Goal: Task Accomplishment & Management: Manage account settings

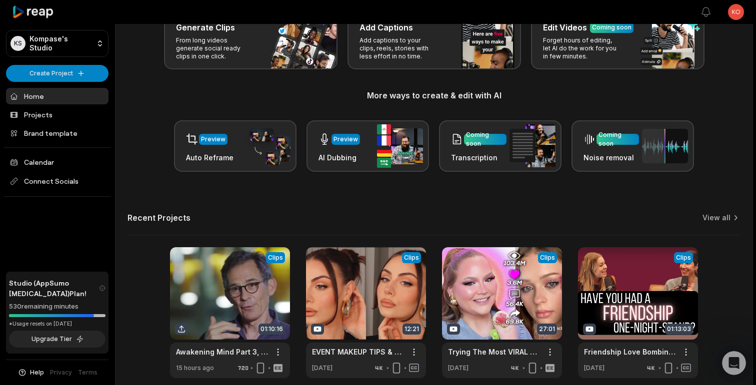
scroll to position [113, 0]
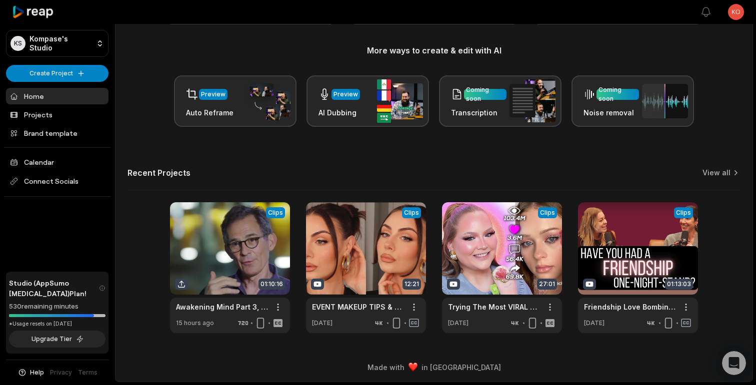
click at [732, 12] on html "KS Kompase's Studio Create Project Home Projects Brand template Calendar Connec…" at bounding box center [378, 79] width 756 height 385
click at [693, 58] on span "Settings" at bounding box center [684, 61] width 26 height 10
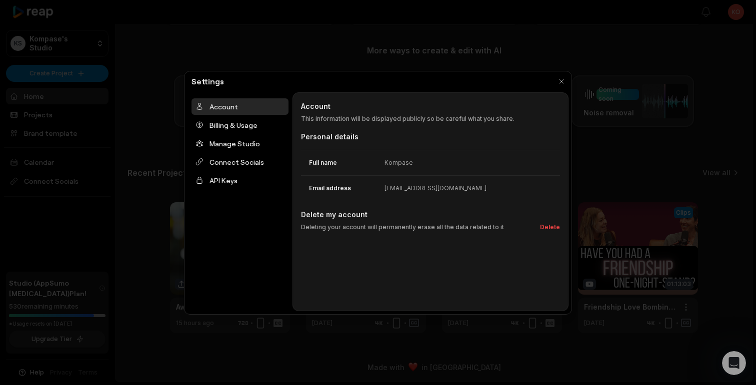
click at [401, 165] on div "Kompase" at bounding box center [398, 162] width 28 height 9
click at [422, 166] on dd "Kompase" at bounding box center [471, 162] width 175 height 9
click at [400, 162] on div "Kompase" at bounding box center [398, 162] width 28 height 9
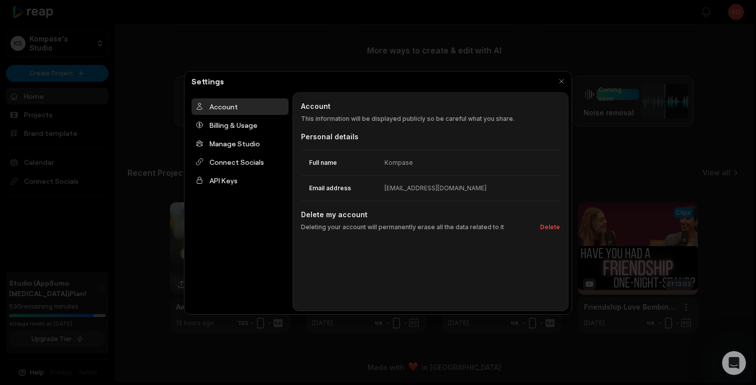
click at [395, 160] on div "Kompase" at bounding box center [398, 162] width 28 height 9
click at [239, 124] on div "Billing & Usage" at bounding box center [239, 125] width 97 height 16
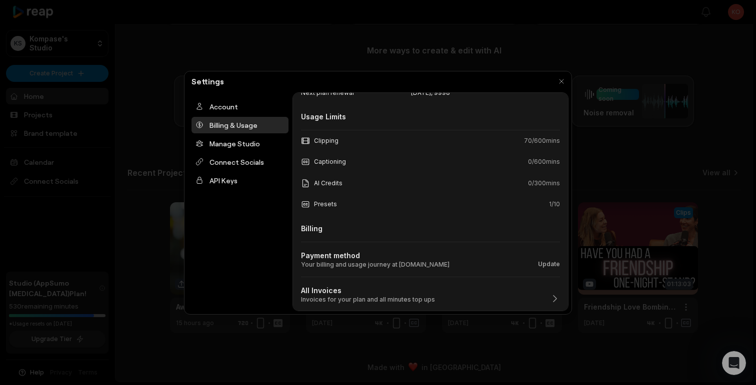
scroll to position [0, 0]
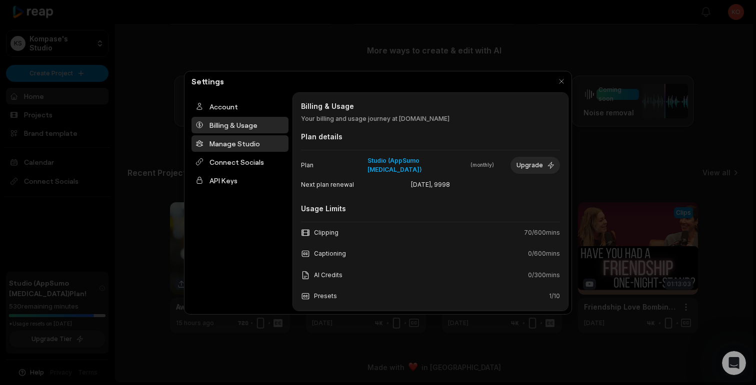
click at [241, 150] on div "Manage Studio" at bounding box center [239, 143] width 97 height 16
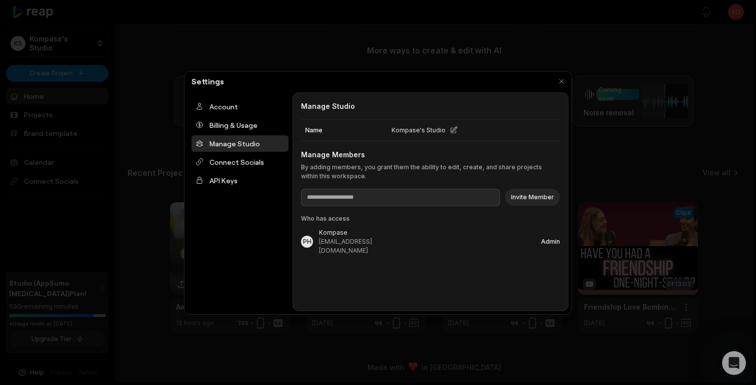
click at [449, 131] on icon at bounding box center [453, 130] width 8 height 8
click at [448, 131] on input "**********" at bounding box center [436, 130] width 90 height 14
type input "**********"
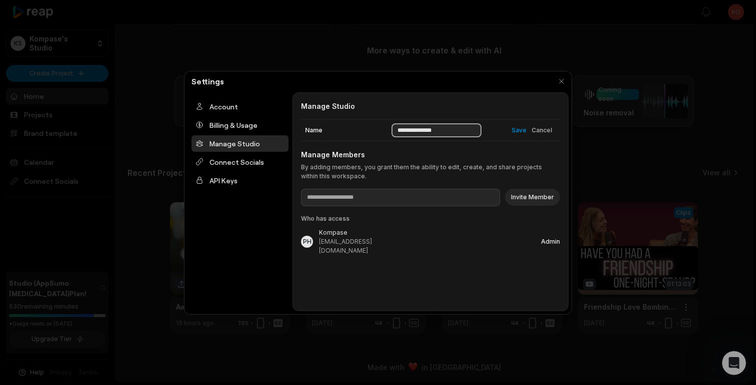
click at [511, 126] on button "Save" at bounding box center [518, 130] width 15 height 9
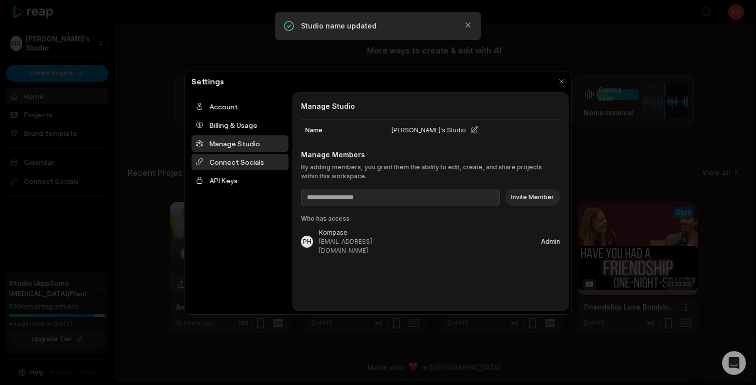
click at [251, 160] on div "Connect Socials" at bounding box center [239, 162] width 97 height 16
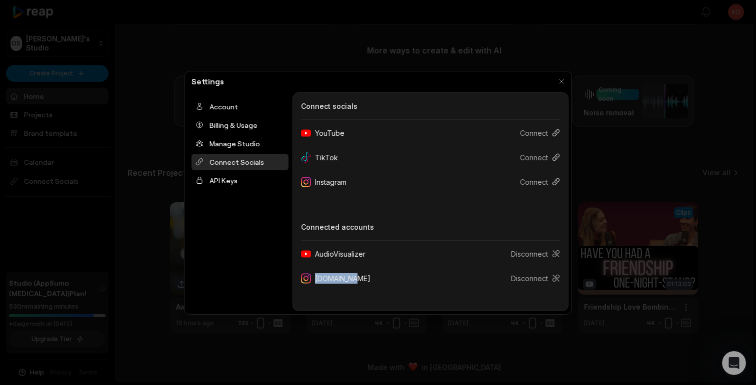
drag, startPoint x: 354, startPoint y: 281, endPoint x: 347, endPoint y: 279, distance: 6.7
click at [347, 279] on div "elgatos.art" at bounding box center [339, 278] width 77 height 18
click at [308, 278] on icon at bounding box center [306, 278] width 10 height 10
click at [557, 256] on icon at bounding box center [556, 254] width 8 height 8
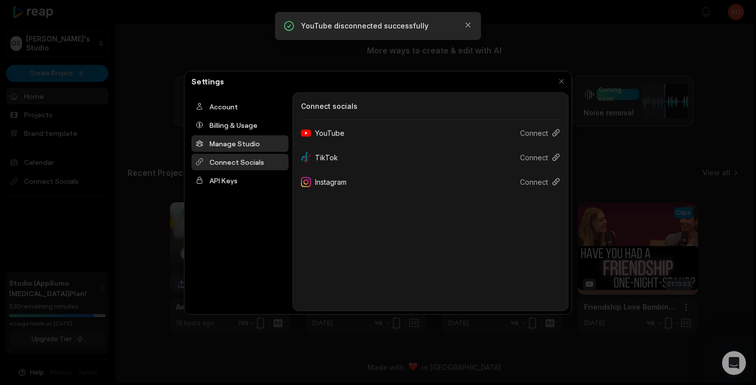
click at [252, 146] on div "Manage Studio" at bounding box center [239, 143] width 97 height 16
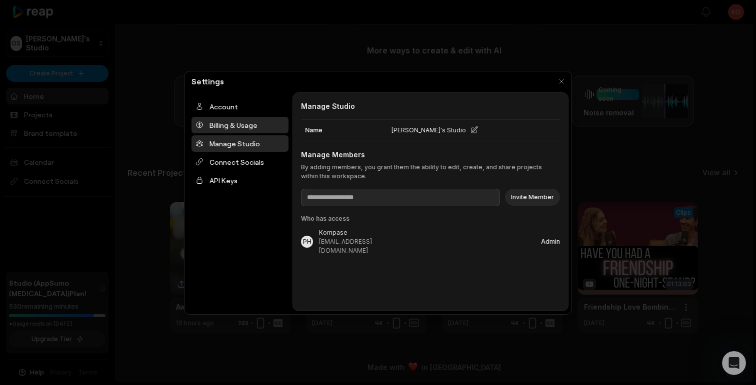
click at [244, 129] on div "Billing & Usage" at bounding box center [239, 125] width 97 height 16
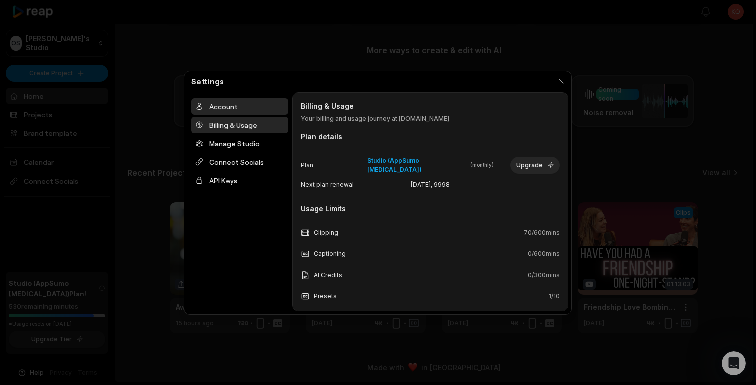
click at [253, 106] on div "Account" at bounding box center [239, 106] width 97 height 16
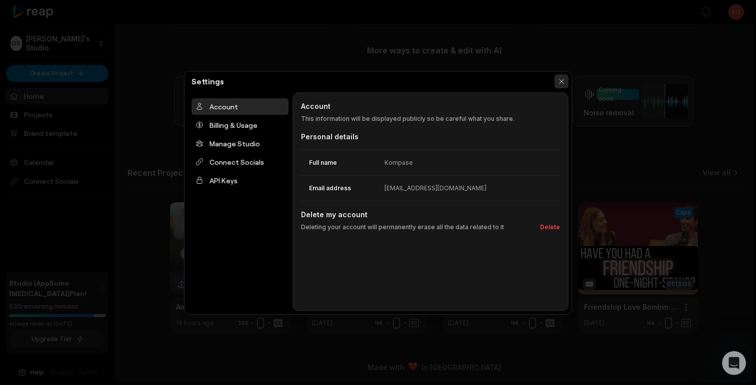
click at [557, 79] on button "button" at bounding box center [561, 81] width 14 height 14
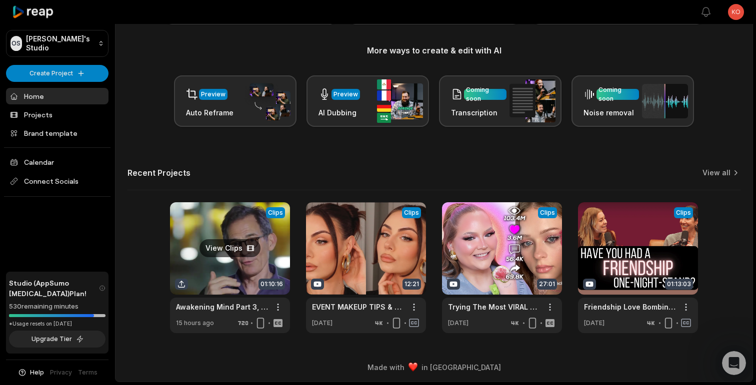
click at [242, 224] on link at bounding box center [230, 267] width 120 height 131
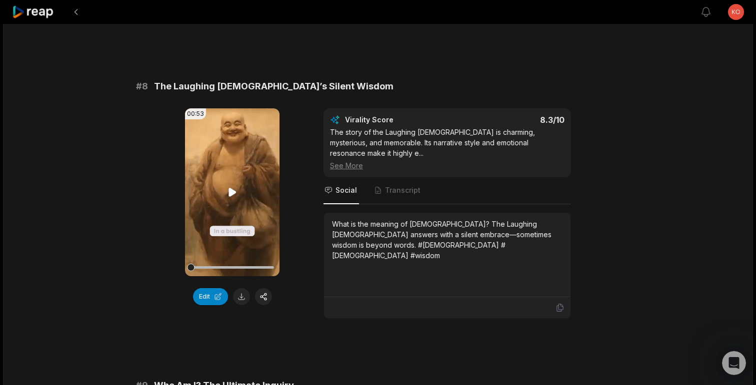
scroll to position [2084, 0]
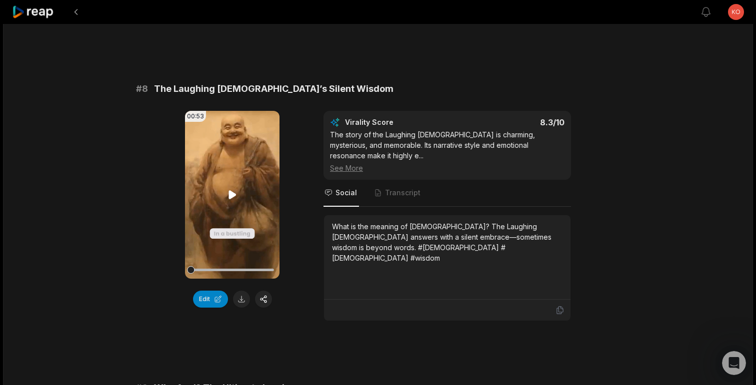
click at [230, 189] on icon at bounding box center [232, 195] width 12 height 12
click at [221, 291] on button "Edit" at bounding box center [210, 299] width 35 height 17
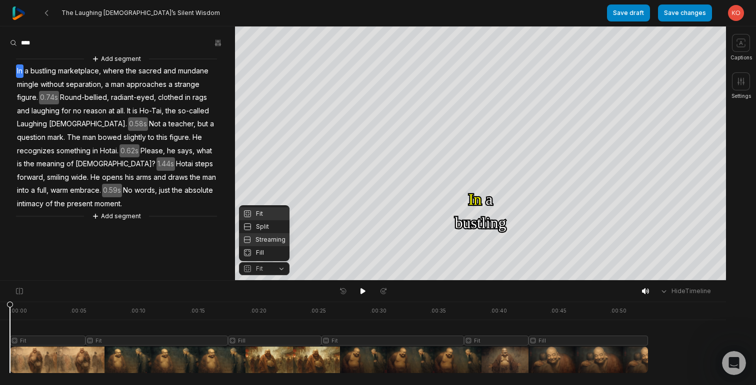
click at [265, 244] on div "Streaming" at bounding box center [264, 239] width 50 height 13
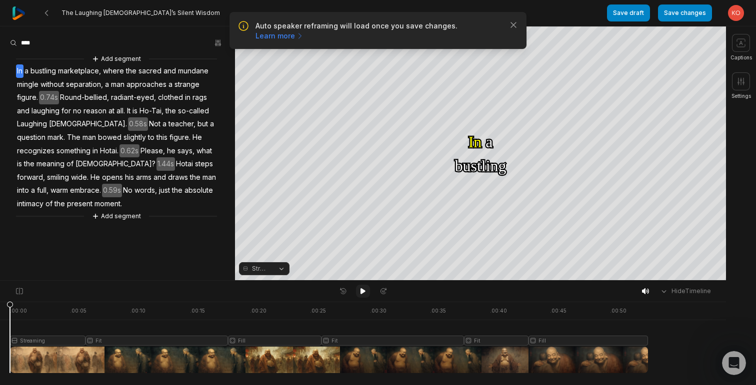
click at [360, 293] on icon at bounding box center [362, 291] width 5 height 6
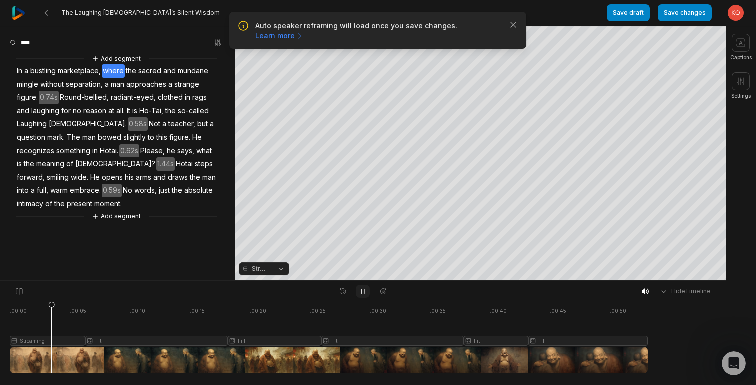
click at [359, 288] on icon at bounding box center [363, 291] width 8 height 8
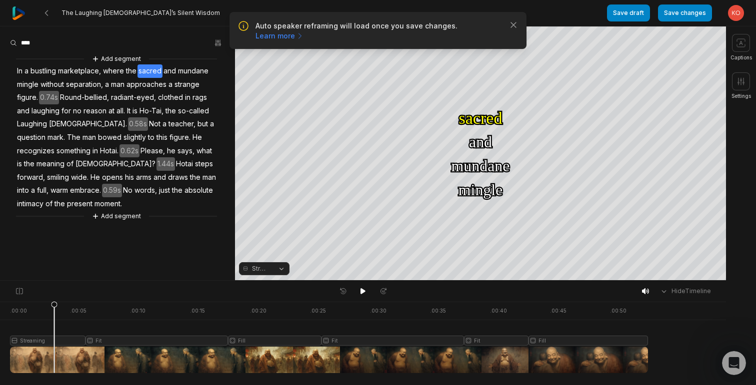
click at [271, 265] on button "Streaming" at bounding box center [264, 268] width 50 height 13
click at [271, 215] on div "Fit" at bounding box center [264, 213] width 50 height 13
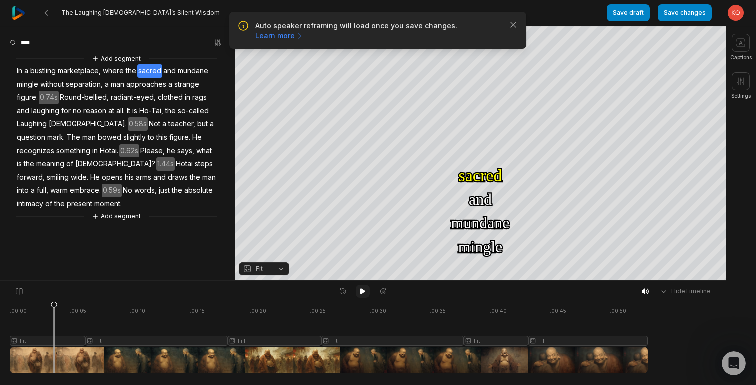
click at [361, 289] on icon at bounding box center [362, 291] width 5 height 6
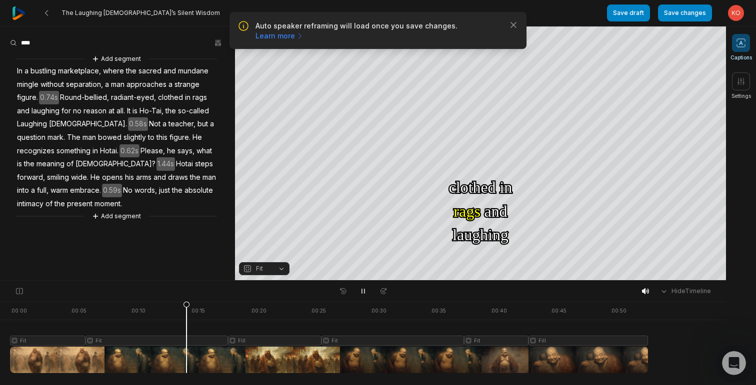
click at [745, 49] on span at bounding box center [741, 43] width 18 height 18
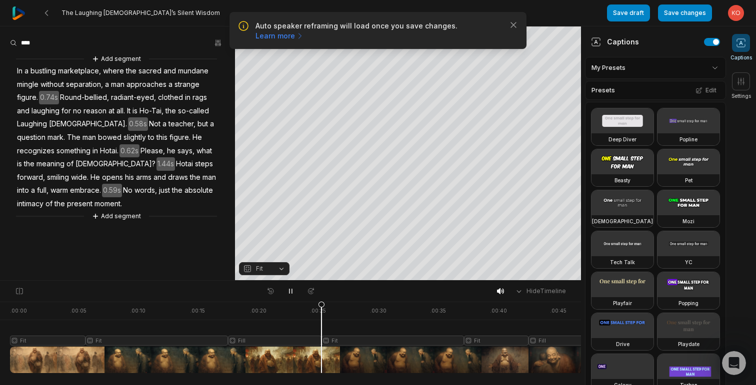
click at [705, 71] on html "Auto speaker reframing will load once you save changes. Learn more Close The La…" at bounding box center [378, 192] width 756 height 385
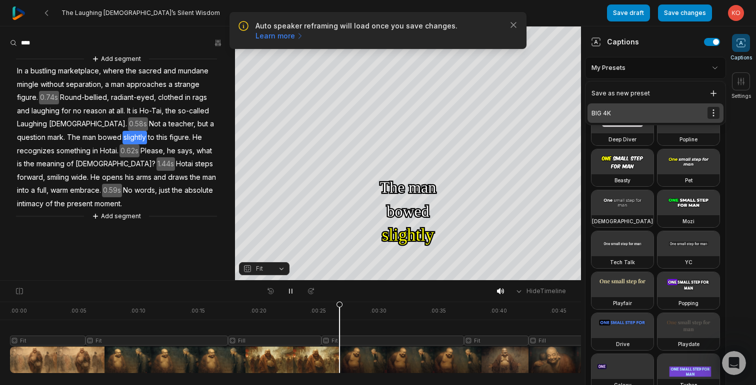
click at [714, 108] on html "Auto speaker reframing will load once you save changes. Learn more Close The La…" at bounding box center [378, 192] width 756 height 385
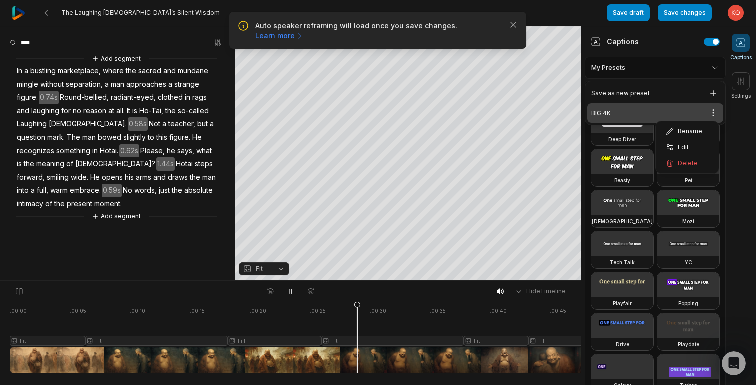
click at [629, 114] on html "Auto speaker reframing will load once you save changes. Learn more Close The La…" at bounding box center [378, 192] width 756 height 385
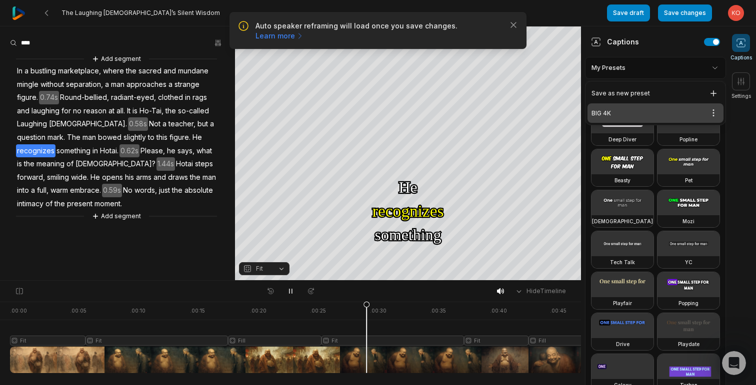
click at [621, 114] on div "BIG 4K Open options" at bounding box center [655, 112] width 136 height 19
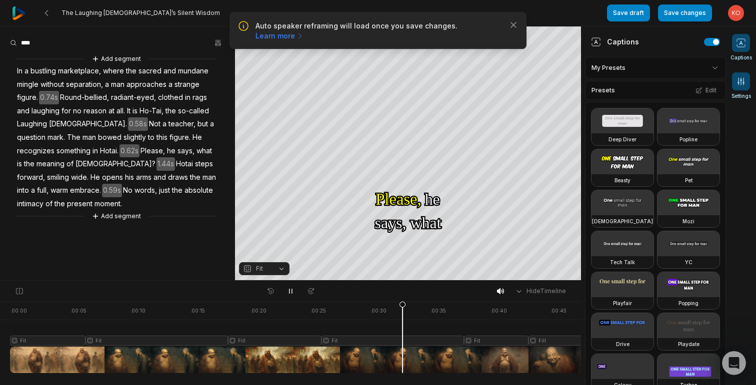
click at [739, 81] on icon at bounding box center [741, 81] width 10 height 10
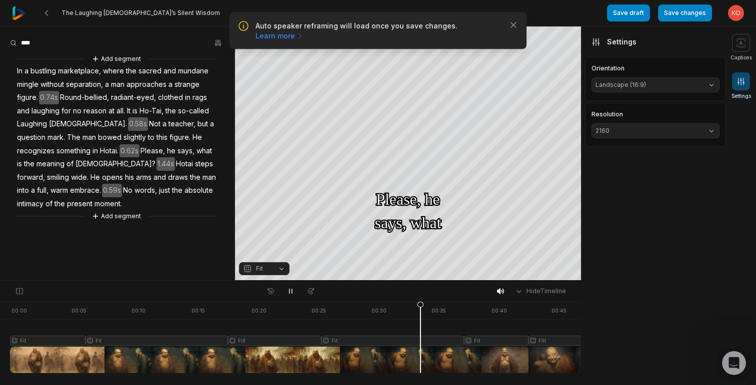
click at [662, 130] on span "2160" at bounding box center [647, 130] width 104 height 9
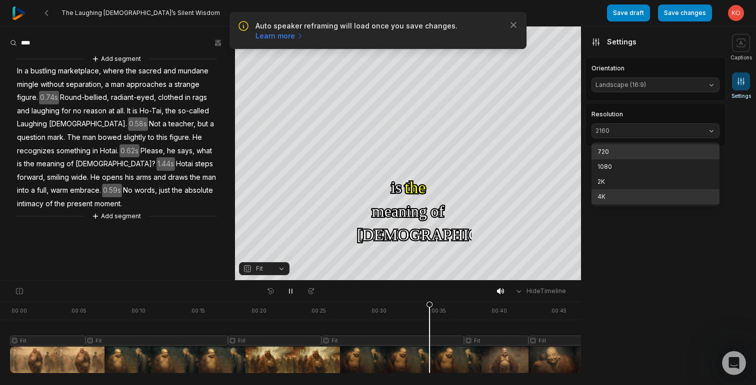
click at [652, 149] on p "720" at bounding box center [655, 151] width 116 height 9
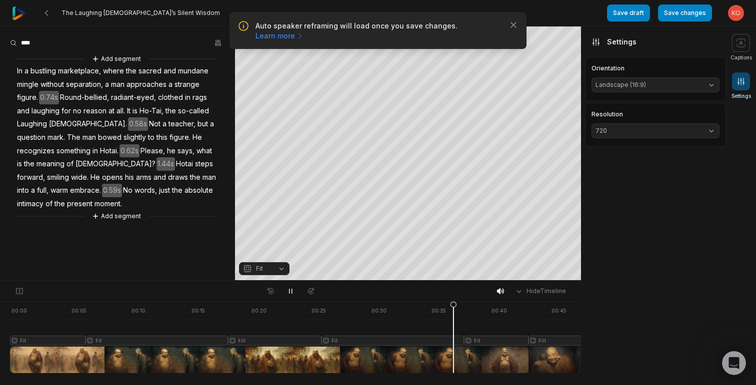
click at [648, 85] on span "Landscape (16:9)" at bounding box center [647, 84] width 104 height 9
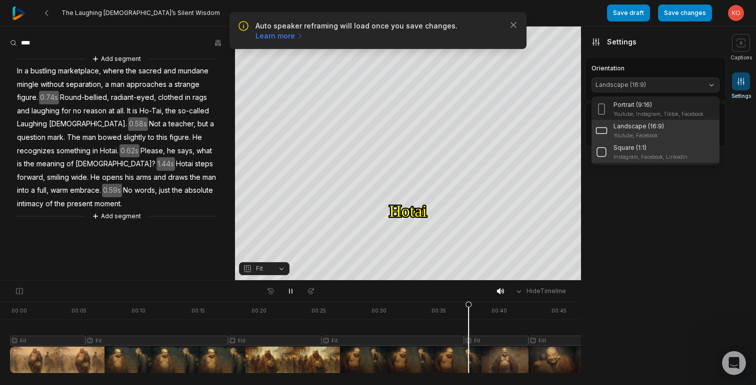
click at [643, 148] on p "Square (1:1)" at bounding box center [629, 147] width 33 height 9
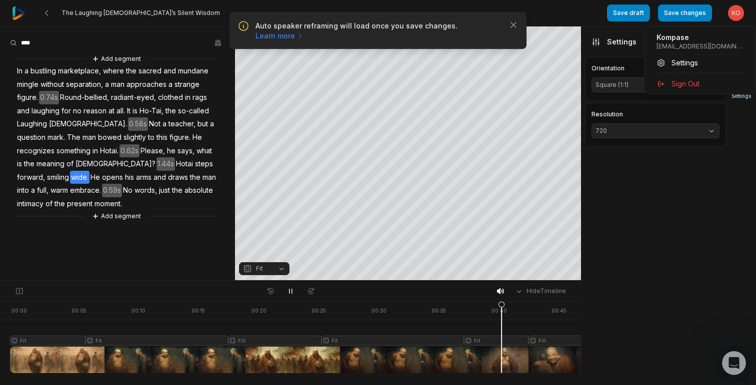
click at [740, 14] on html "Auto speaker reframing will load once you save changes. Learn more Close The La…" at bounding box center [378, 192] width 756 height 385
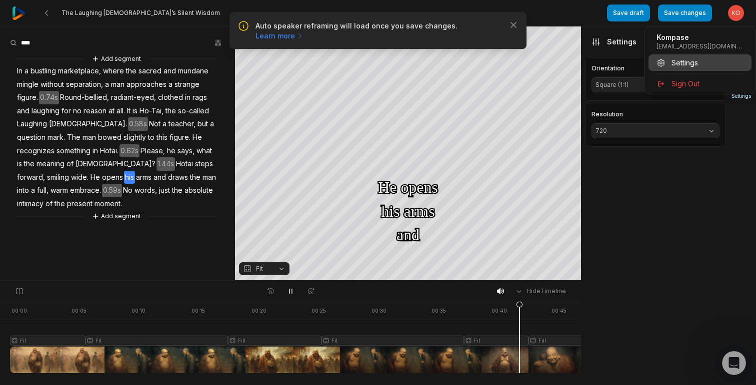
click at [685, 61] on span "Settings" at bounding box center [684, 62] width 26 height 10
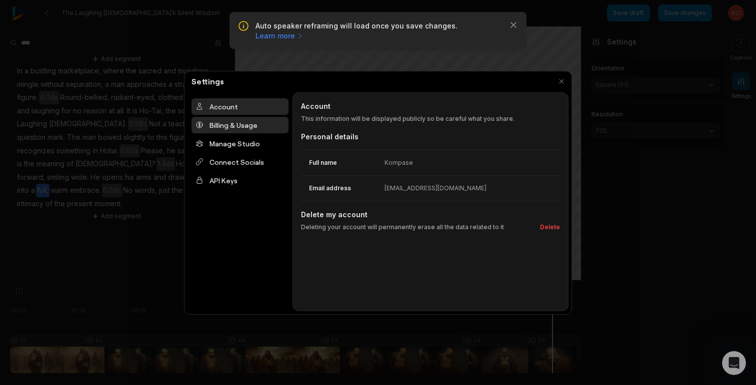
click at [253, 129] on div "Billing & Usage" at bounding box center [239, 125] width 97 height 16
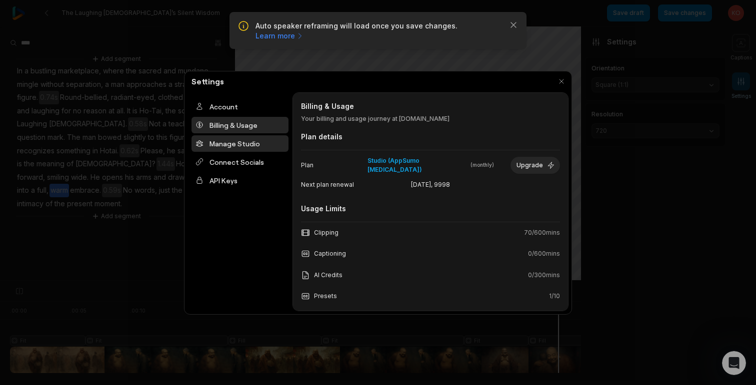
click at [251, 140] on div "Manage Studio" at bounding box center [239, 143] width 97 height 16
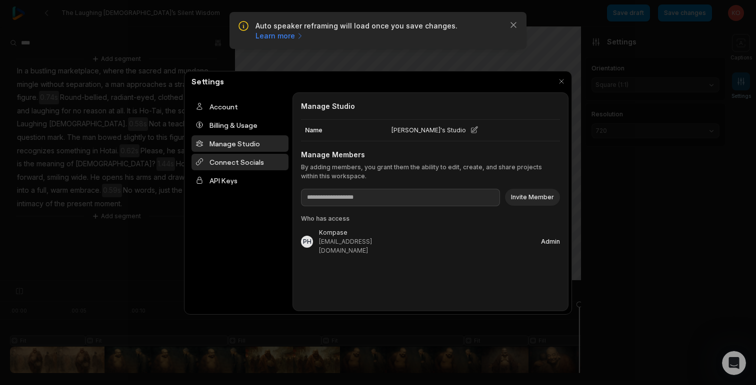
click at [251, 163] on div "Connect Socials" at bounding box center [239, 162] width 97 height 16
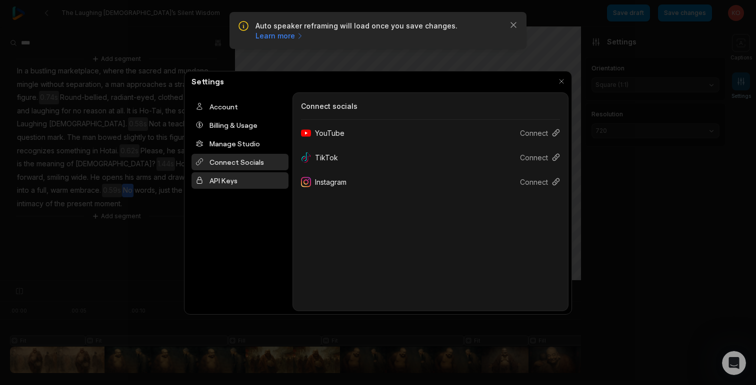
click at [237, 181] on div "API Keys" at bounding box center [239, 180] width 97 height 16
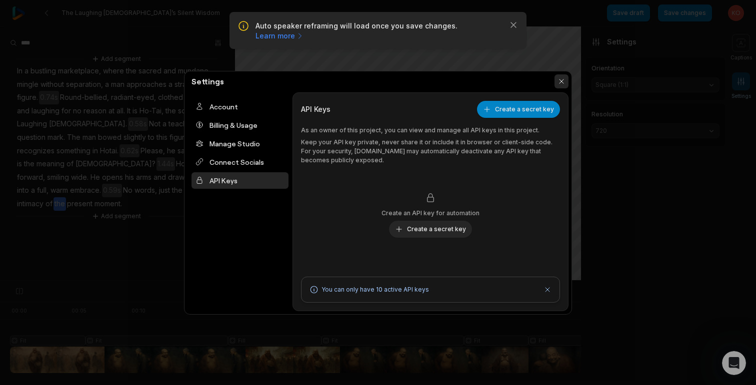
click at [562, 80] on button "button" at bounding box center [561, 81] width 14 height 14
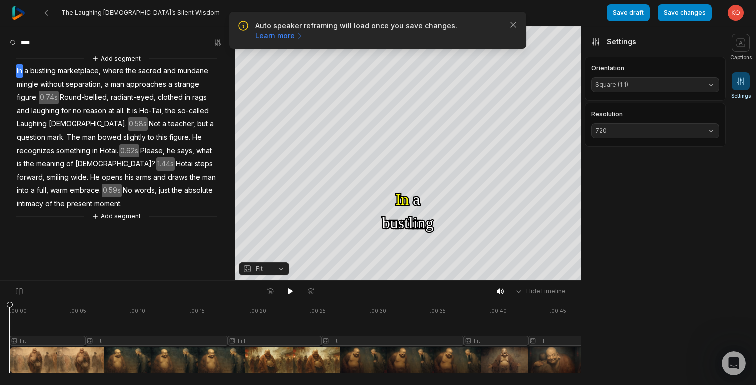
click at [17, 16] on img at bounding box center [18, 12] width 13 height 13
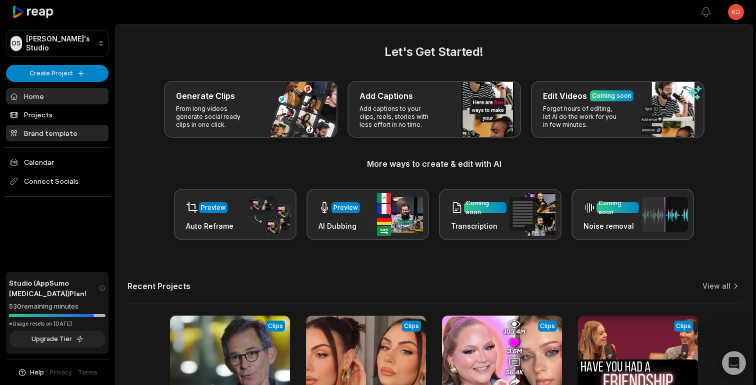
click at [58, 133] on link "Brand template" at bounding box center [57, 133] width 102 height 16
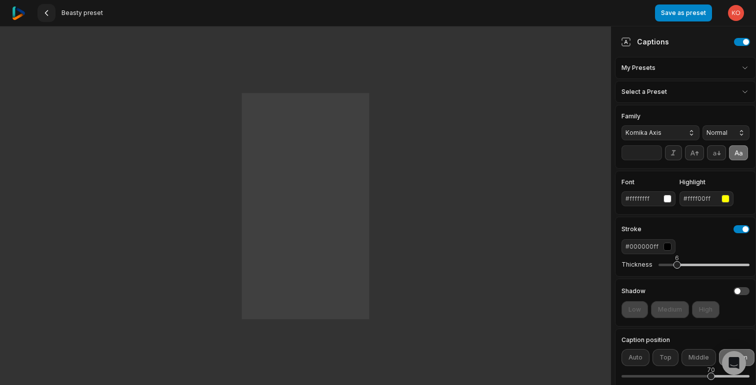
click at [47, 11] on 335 at bounding box center [46, 12] width 2 height 5
